Goal: Transaction & Acquisition: Purchase product/service

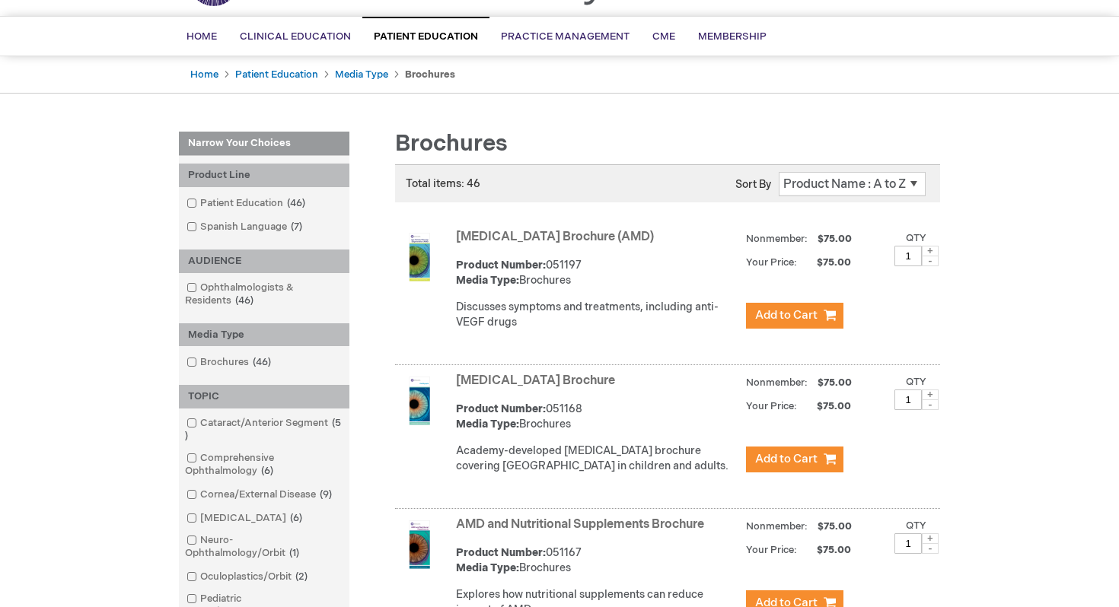
scroll to position [168, 0]
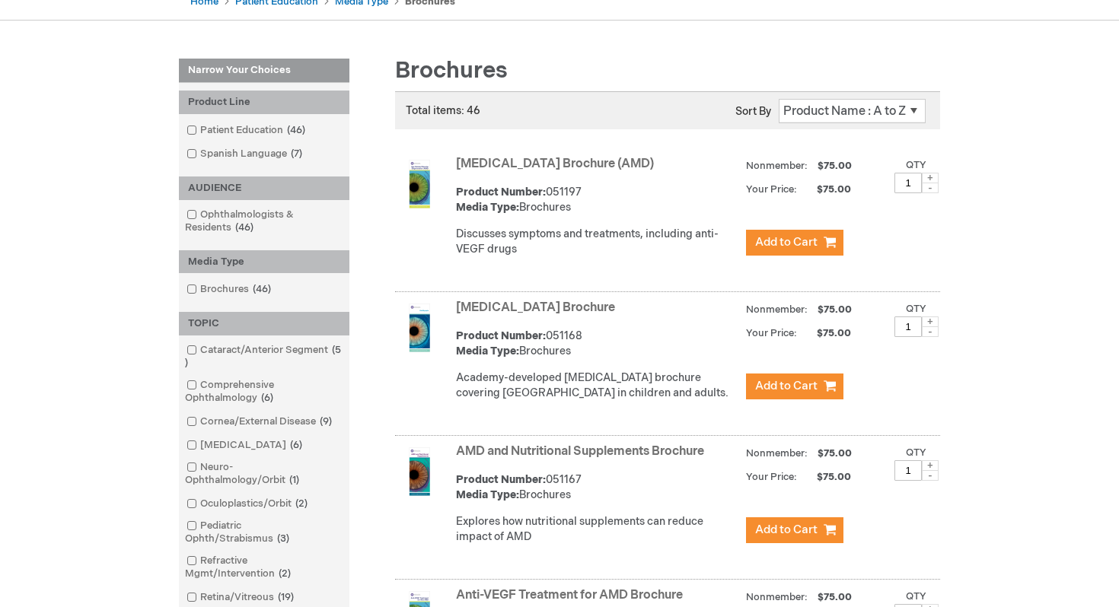
click at [521, 162] on link "Age-Related Macular Degeneration Brochure (AMD)" at bounding box center [555, 164] width 198 height 14
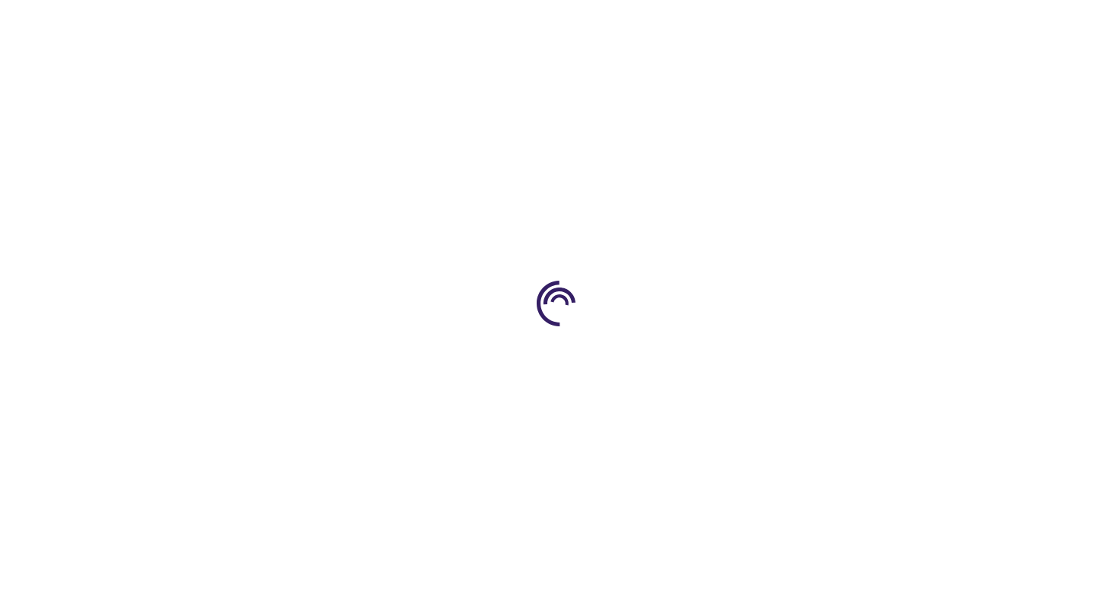
type input "1"
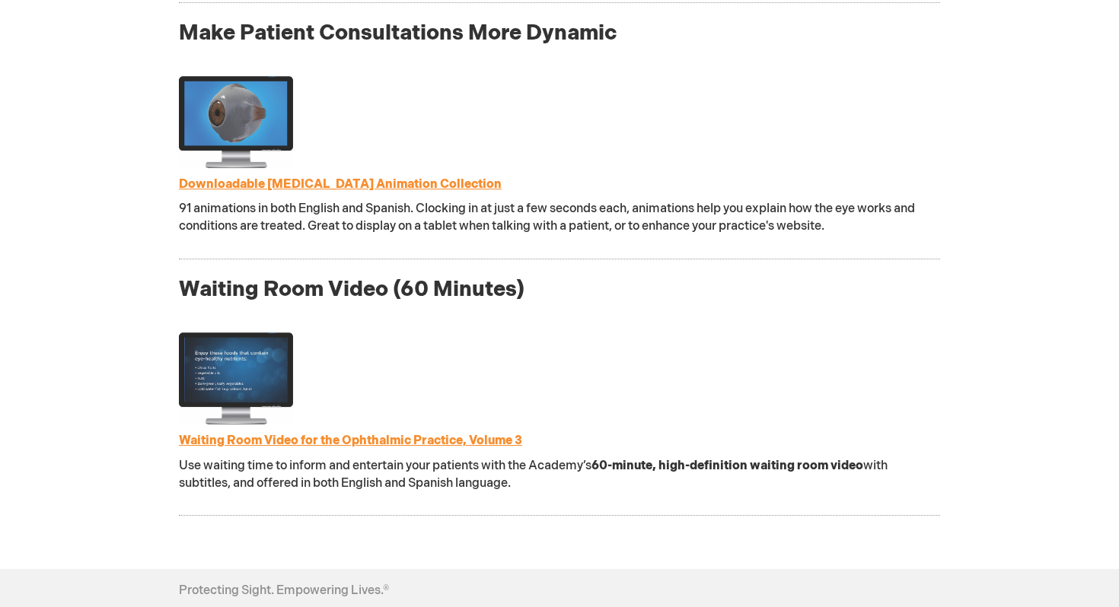
scroll to position [1608, 0]
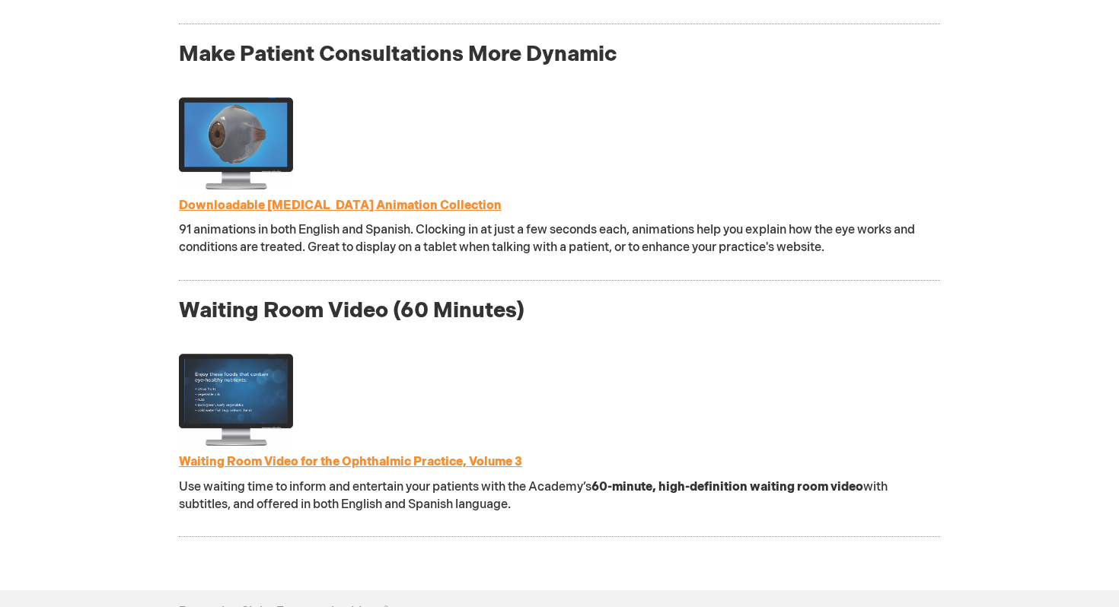
click at [247, 464] on link "Waiting Room Video for the Ophthalmic Practice, Volume 3" at bounding box center [350, 462] width 343 height 14
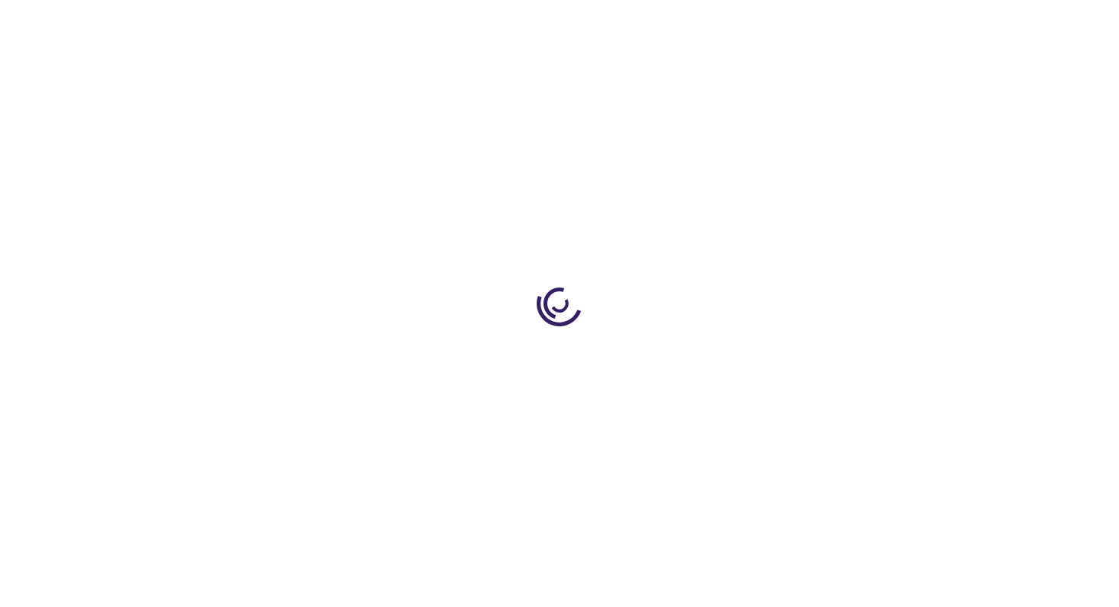
type input "1"
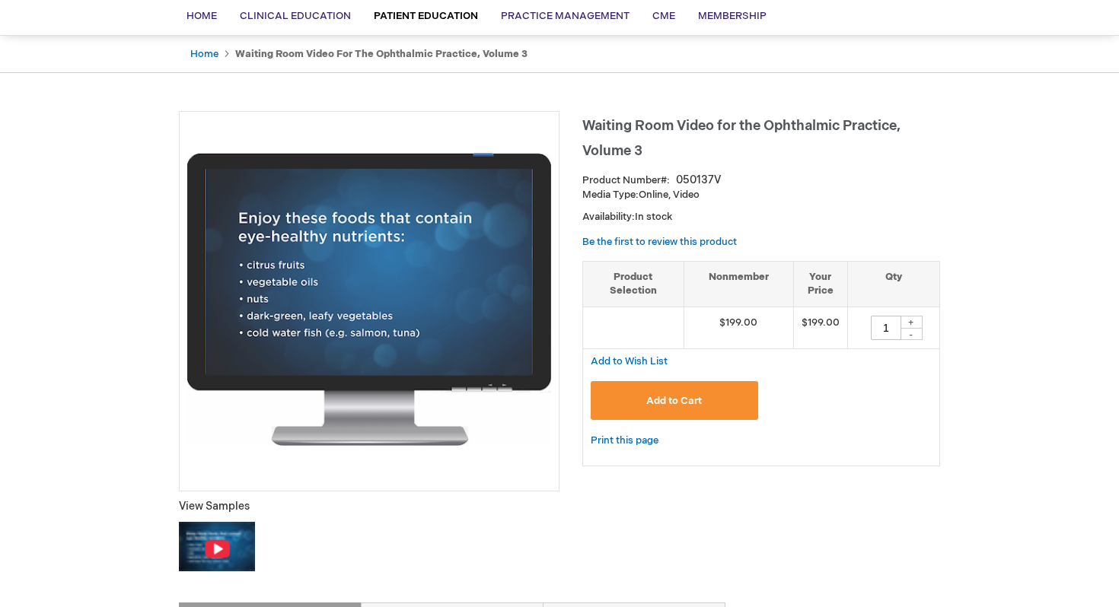
scroll to position [116, 0]
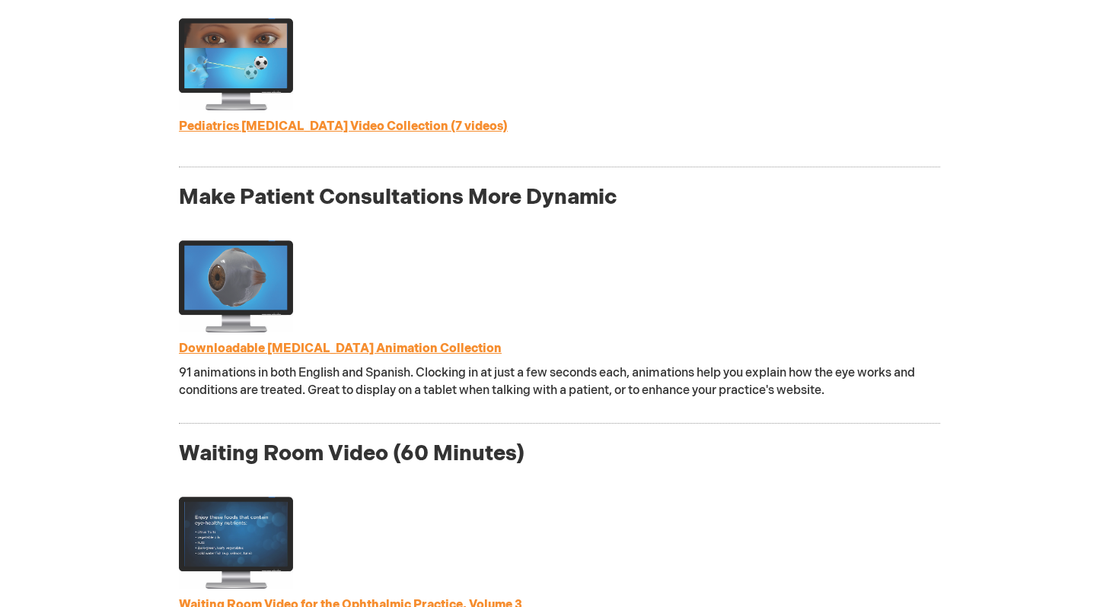
scroll to position [1463, 0]
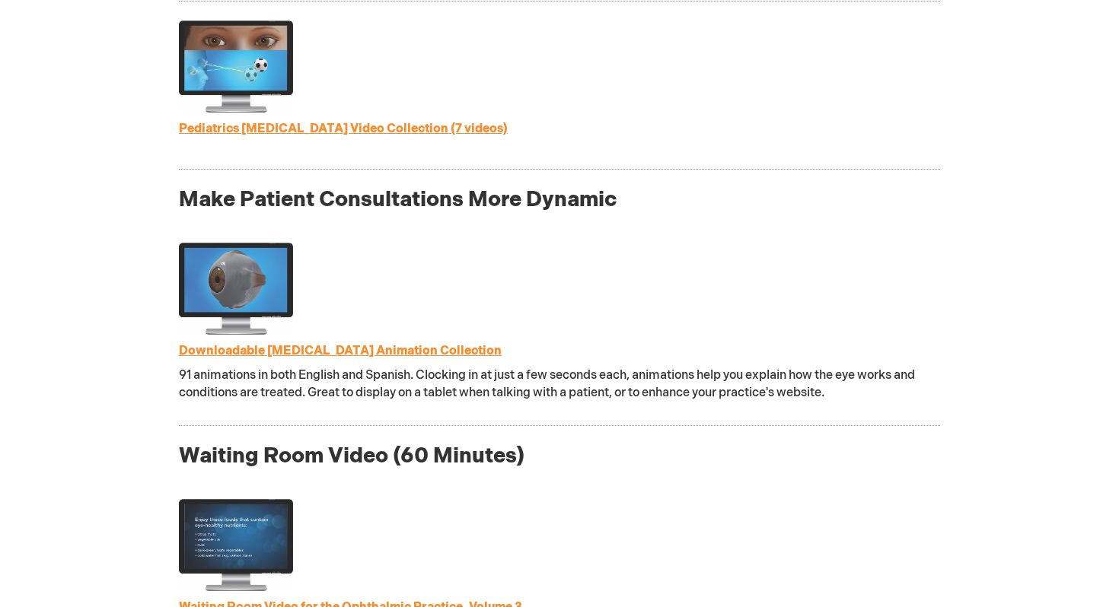
click at [226, 354] on link "Downloadable [MEDICAL_DATA] Animation Collection" at bounding box center [340, 351] width 323 height 14
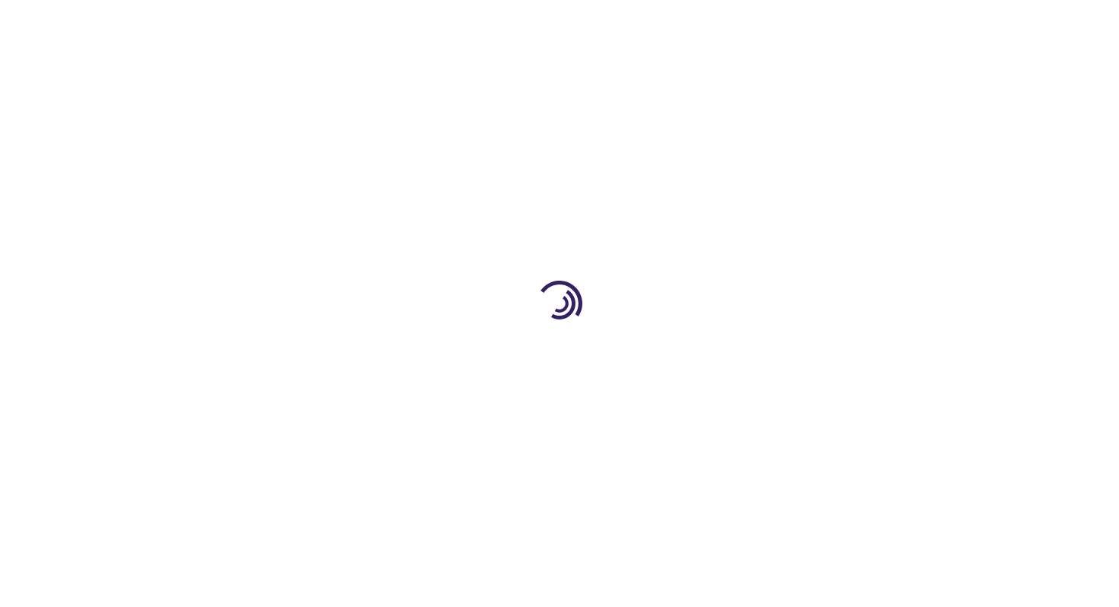
type input "1"
